Goal: Task Accomplishment & Management: Manage account settings

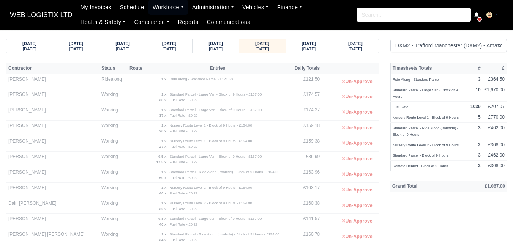
select select "1"
click at [36, 47] on small "[DATE]" at bounding box center [30, 49] width 14 height 5
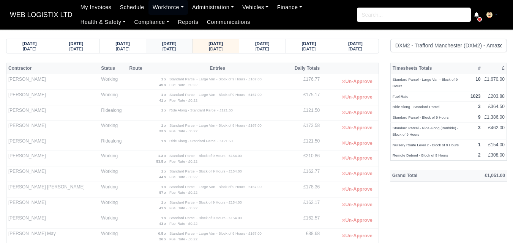
click at [156, 50] on div "[DATE]" at bounding box center [169, 48] width 32 height 5
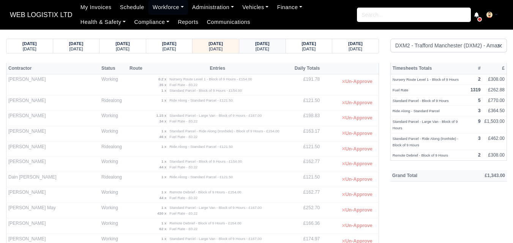
click at [257, 45] on strong "[DATE]" at bounding box center [262, 43] width 14 height 5
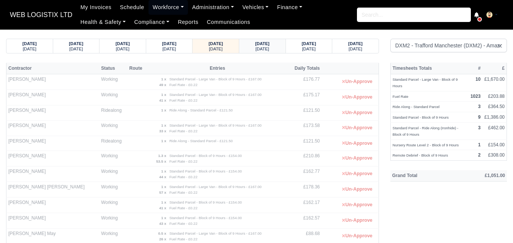
click at [266, 48] on small "[DATE]" at bounding box center [263, 49] width 14 height 5
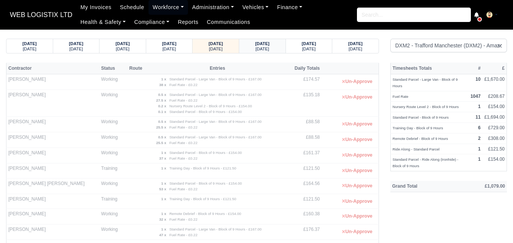
click at [266, 48] on small "[DATE]" at bounding box center [263, 49] width 14 height 5
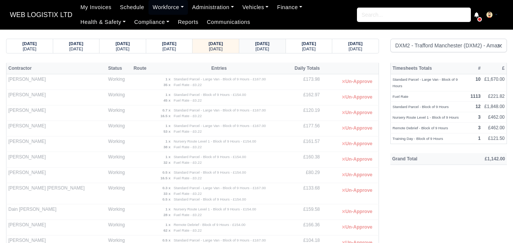
click at [265, 48] on small "[DATE]" at bounding box center [263, 49] width 14 height 5
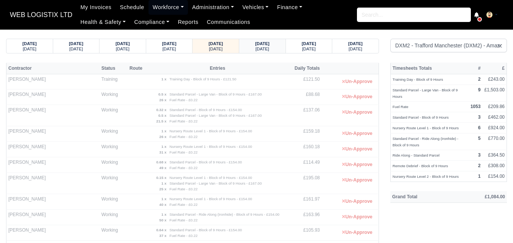
click at [264, 44] on strong "[DATE]" at bounding box center [262, 43] width 14 height 5
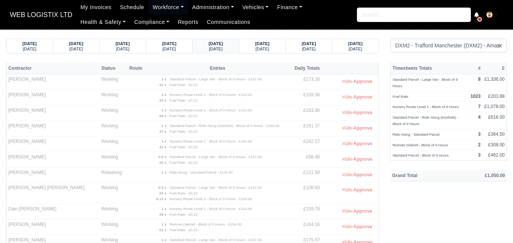
click at [220, 51] on small "[DATE]" at bounding box center [216, 49] width 14 height 5
click at [183, 50] on div "[DATE]" at bounding box center [169, 48] width 32 height 5
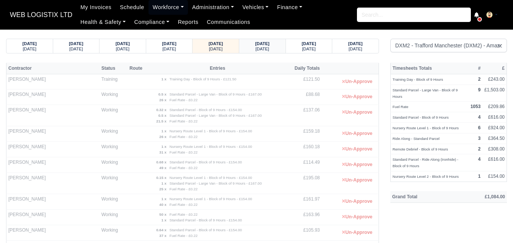
click at [267, 44] on strong "[DATE]" at bounding box center [262, 43] width 14 height 5
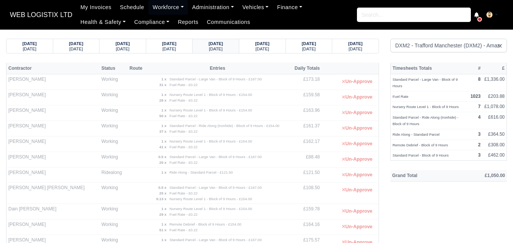
click at [230, 47] on div "[DATE]" at bounding box center [216, 48] width 32 height 5
click at [175, 47] on small "[DATE]" at bounding box center [170, 49] width 14 height 5
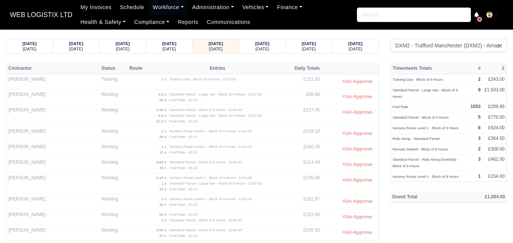
click at [263, 38] on body "WEB LOGISTIX LTD My Invoices Schedule Workforce Manpower Expiring Documents Lea…" at bounding box center [256, 121] width 513 height 243
click at [262, 44] on strong "[DATE]" at bounding box center [262, 43] width 14 height 5
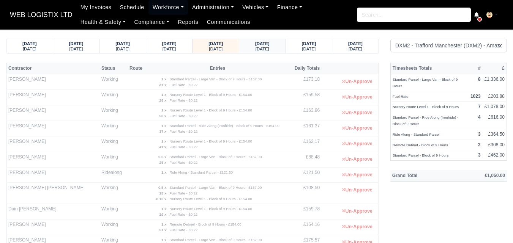
click at [270, 44] on strong "[DATE]" at bounding box center [262, 43] width 14 height 5
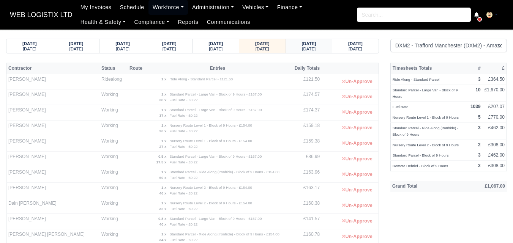
click at [308, 46] on strong "[DATE]" at bounding box center [309, 43] width 14 height 5
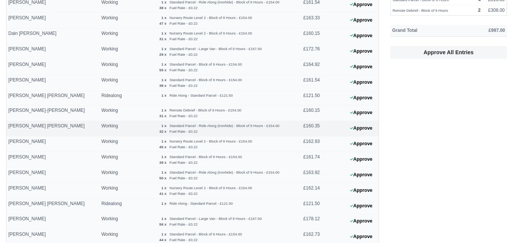
scroll to position [190, 0]
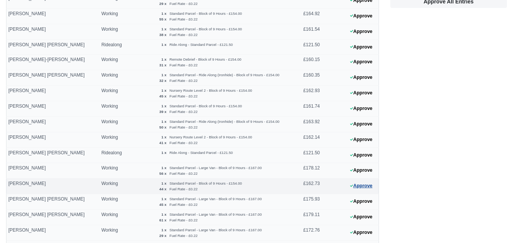
click at [362, 189] on button "Approve" at bounding box center [361, 186] width 31 height 11
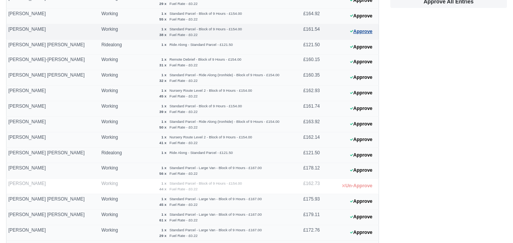
click at [375, 32] on button "Approve" at bounding box center [361, 31] width 31 height 11
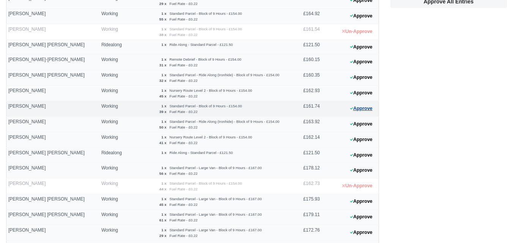
click at [369, 109] on button "Approve" at bounding box center [361, 108] width 31 height 11
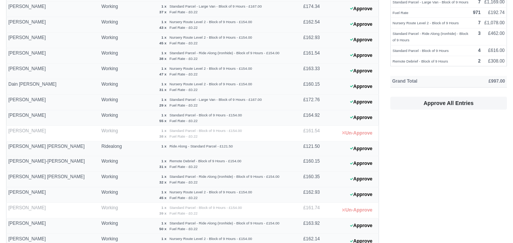
scroll to position [77, 0]
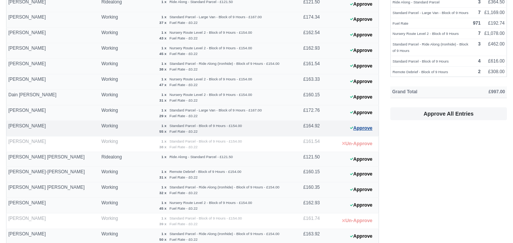
click at [350, 127] on button "Approve" at bounding box center [361, 128] width 31 height 11
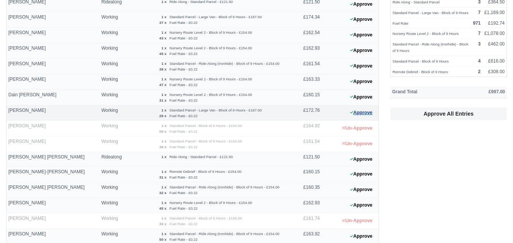
click at [363, 107] on button "Approve" at bounding box center [361, 112] width 31 height 11
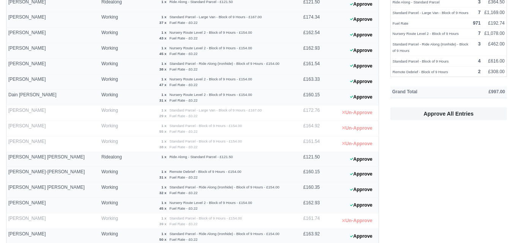
scroll to position [267, 0]
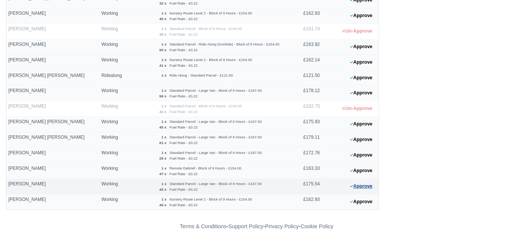
click at [366, 191] on button "Approve" at bounding box center [361, 186] width 31 height 11
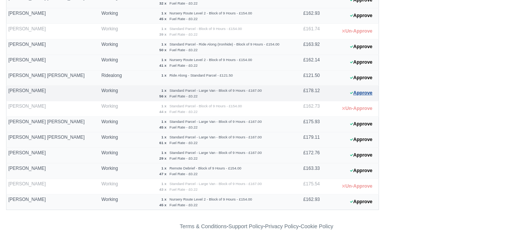
click at [367, 95] on button "Approve" at bounding box center [361, 93] width 31 height 11
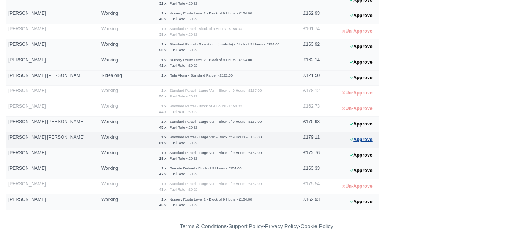
click at [367, 142] on button "Approve" at bounding box center [361, 139] width 31 height 11
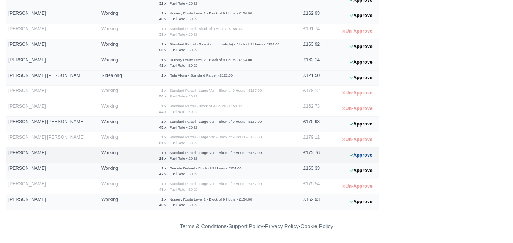
click at [371, 156] on button "Approve" at bounding box center [361, 155] width 31 height 11
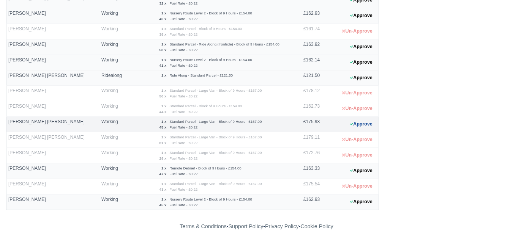
click at [359, 125] on button "Approve" at bounding box center [361, 124] width 31 height 11
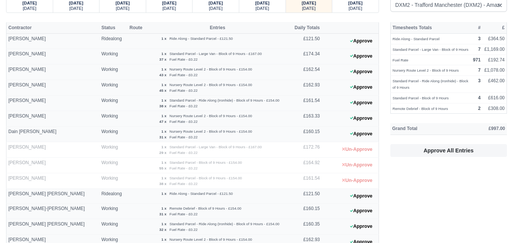
scroll to position [0, 0]
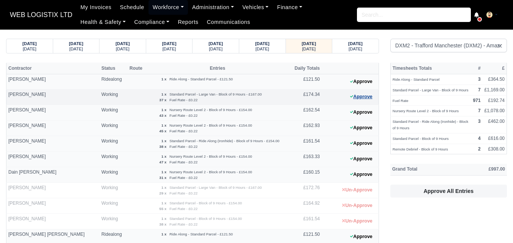
click at [363, 94] on button "Approve" at bounding box center [361, 97] width 31 height 11
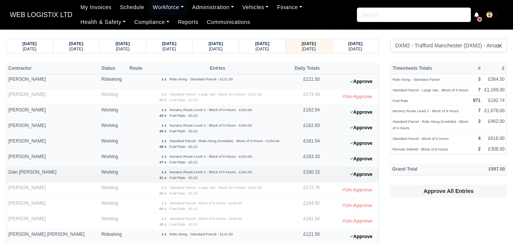
scroll to position [63, 0]
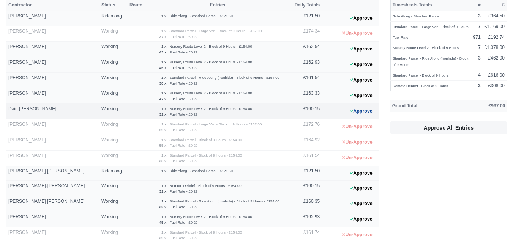
click at [351, 109] on icon at bounding box center [351, 111] width 3 height 5
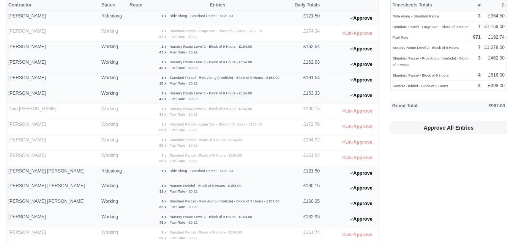
scroll to position [267, 0]
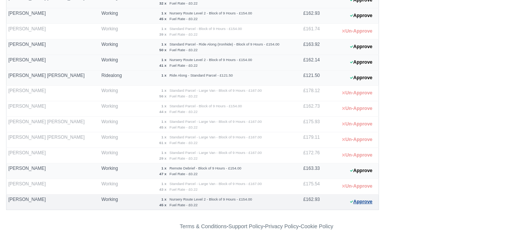
click at [363, 201] on button "Approve" at bounding box center [361, 202] width 31 height 11
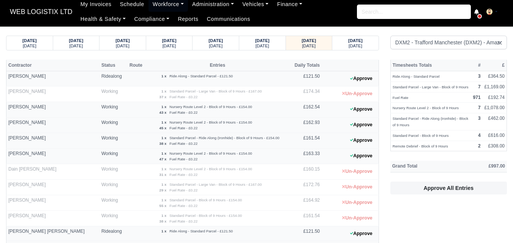
scroll to position [0, 0]
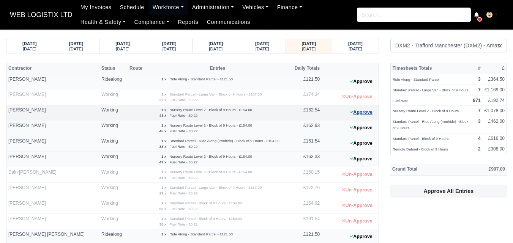
click at [355, 113] on button "Approve" at bounding box center [361, 112] width 31 height 11
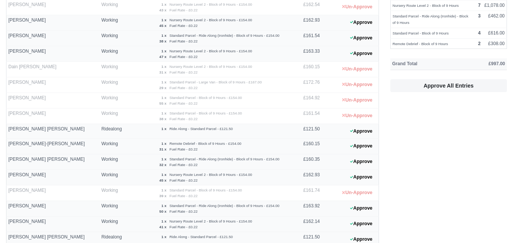
scroll to position [190, 0]
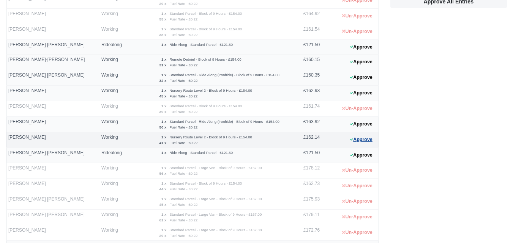
click at [367, 144] on button "Approve" at bounding box center [361, 139] width 31 height 11
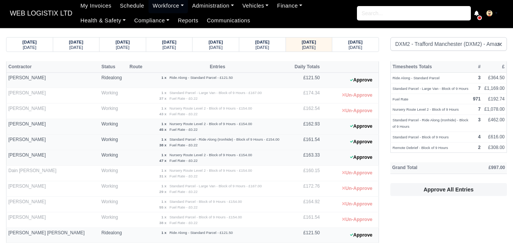
scroll to position [0, 0]
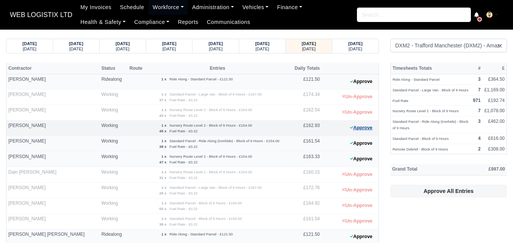
click at [361, 126] on button "Approve" at bounding box center [361, 128] width 31 height 11
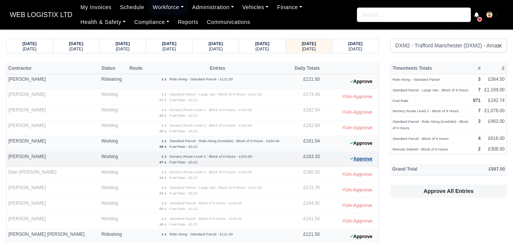
click at [363, 160] on button "Approve" at bounding box center [361, 159] width 31 height 11
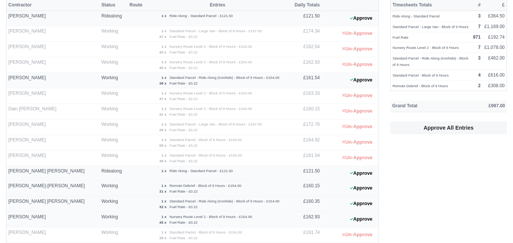
scroll to position [126, 0]
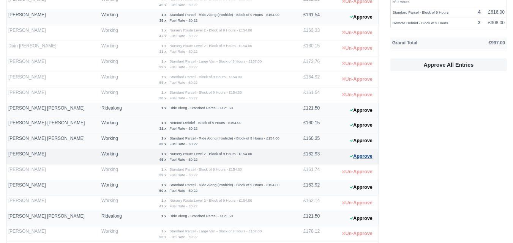
click at [360, 153] on button "Approve" at bounding box center [361, 156] width 31 height 11
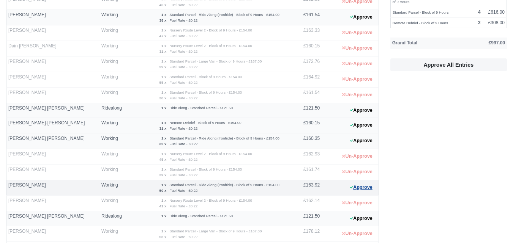
click at [356, 183] on button "Approve" at bounding box center [361, 187] width 31 height 11
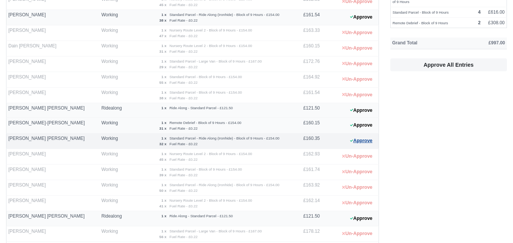
click at [360, 138] on button "Approve" at bounding box center [361, 141] width 31 height 11
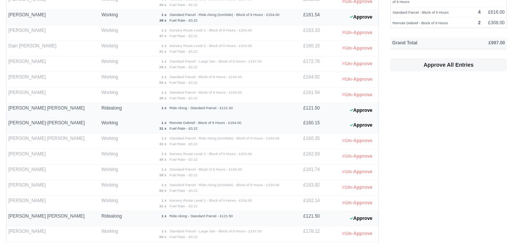
scroll to position [0, 0]
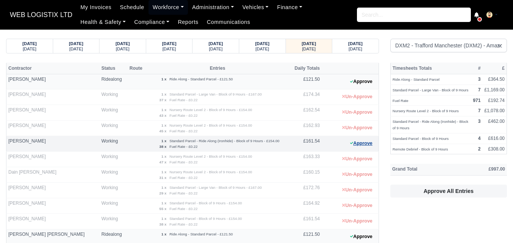
click at [361, 142] on button "Approve" at bounding box center [361, 143] width 31 height 11
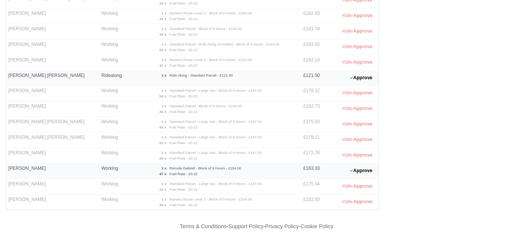
scroll to position [141, 0]
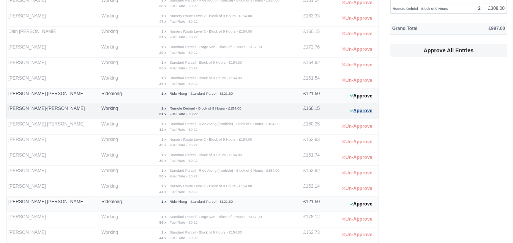
click at [371, 109] on button "Approve" at bounding box center [361, 111] width 31 height 11
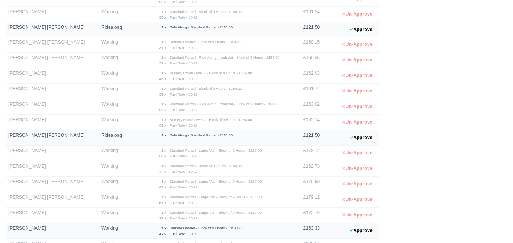
scroll to position [267, 0]
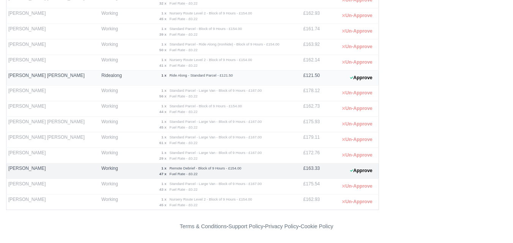
click at [361, 177] on 1757934138 "Approve" at bounding box center [350, 172] width 57 height 16
click at [362, 173] on button "Approve" at bounding box center [361, 171] width 31 height 11
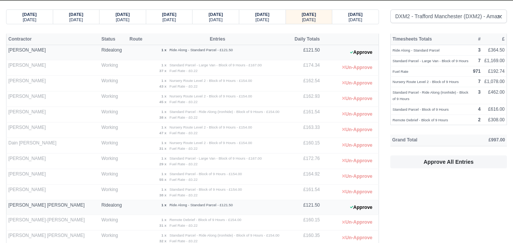
scroll to position [14, 0]
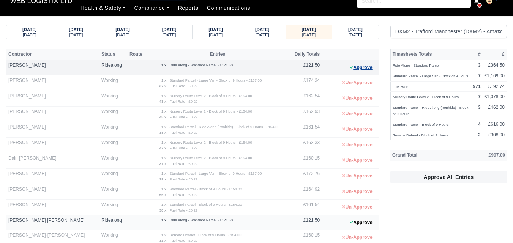
click at [362, 71] on button "Approve" at bounding box center [361, 67] width 31 height 11
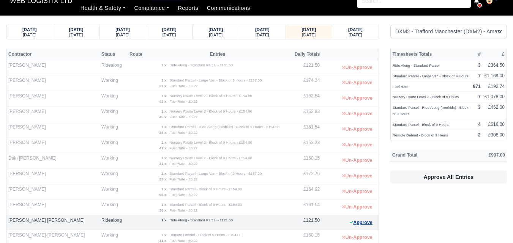
click at [364, 224] on button "Approve" at bounding box center [361, 223] width 31 height 11
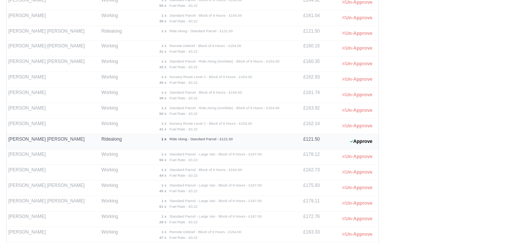
scroll to position [204, 0]
click at [370, 138] on button "Approve" at bounding box center [361, 141] width 31 height 11
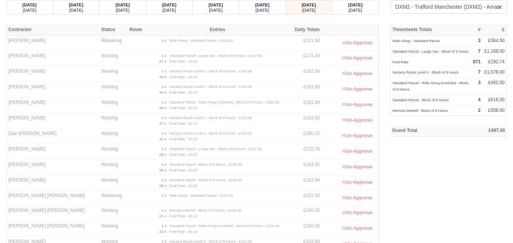
scroll to position [0, 0]
